Goal: Task Accomplishment & Management: Manage account settings

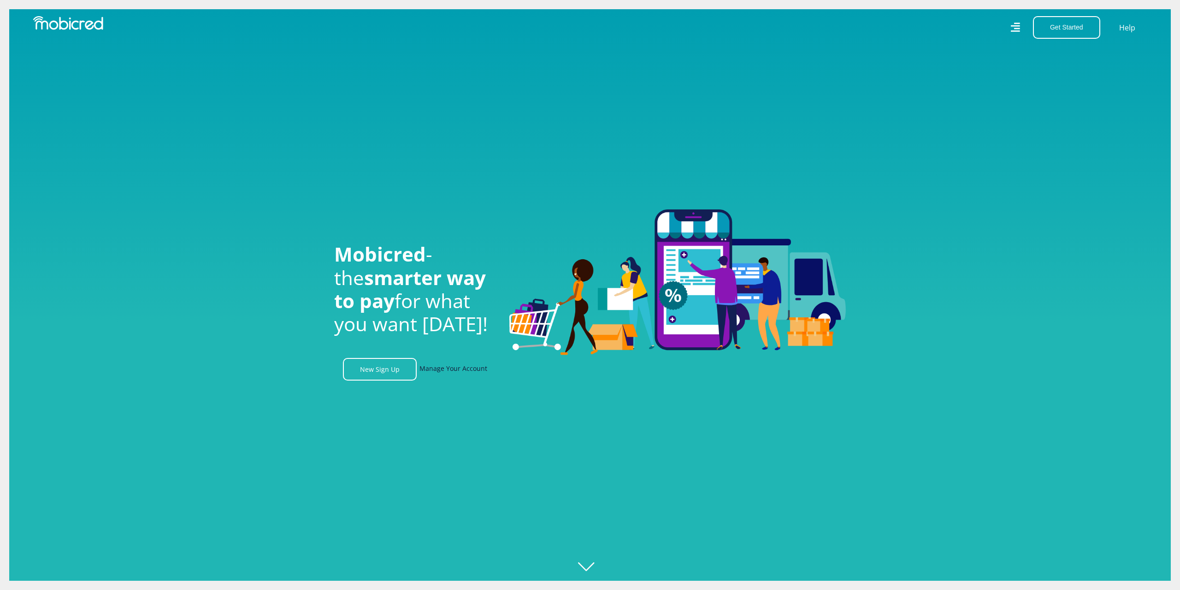
click at [455, 370] on link "Manage Your Account" at bounding box center [454, 369] width 68 height 23
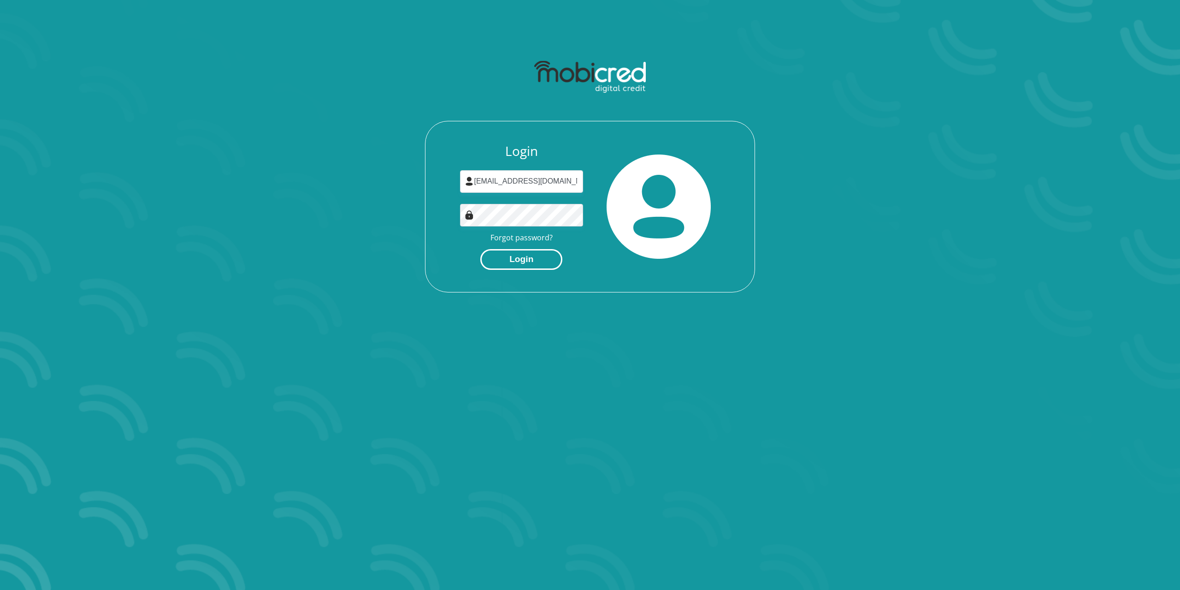
click at [511, 255] on button "Login" at bounding box center [521, 259] width 82 height 21
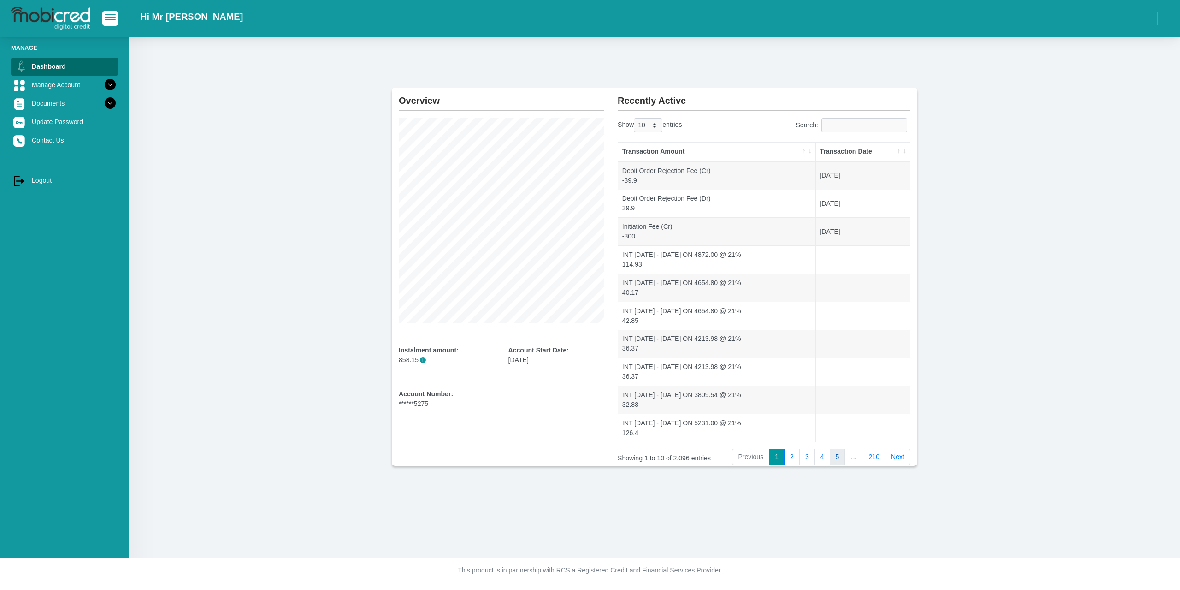
click at [837, 458] on link "5" at bounding box center [838, 457] width 16 height 17
